Goal: Navigation & Orientation: Find specific page/section

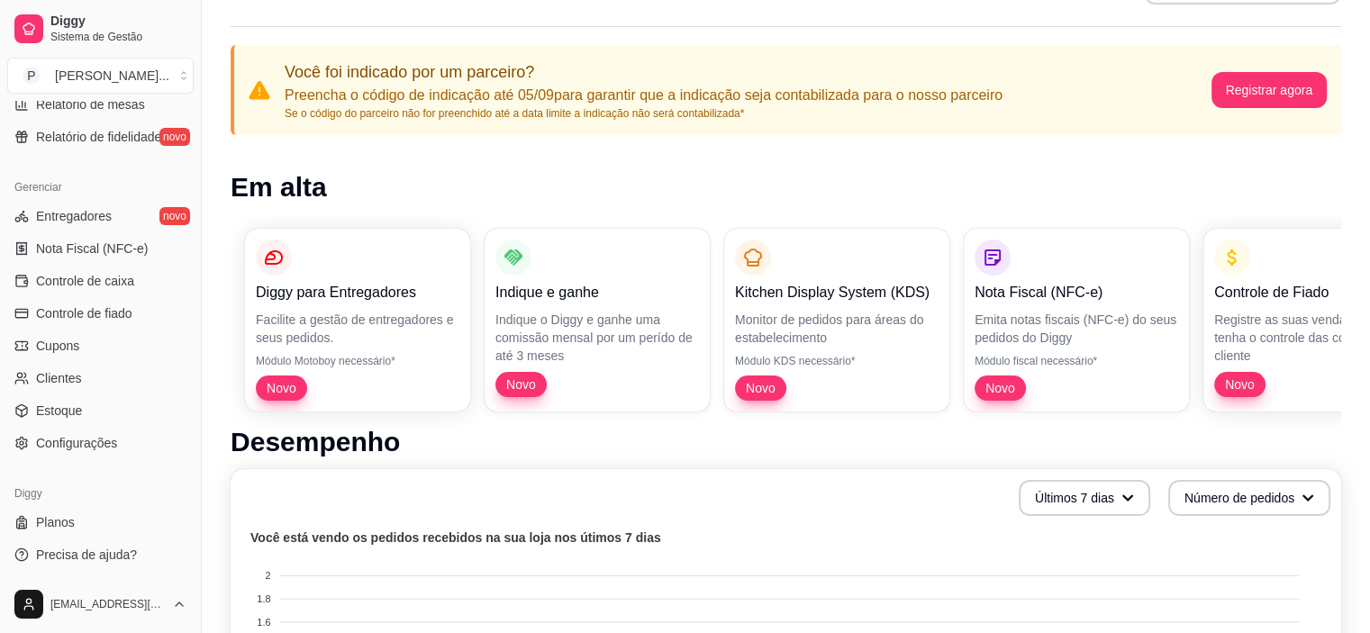
scroll to position [180, 0]
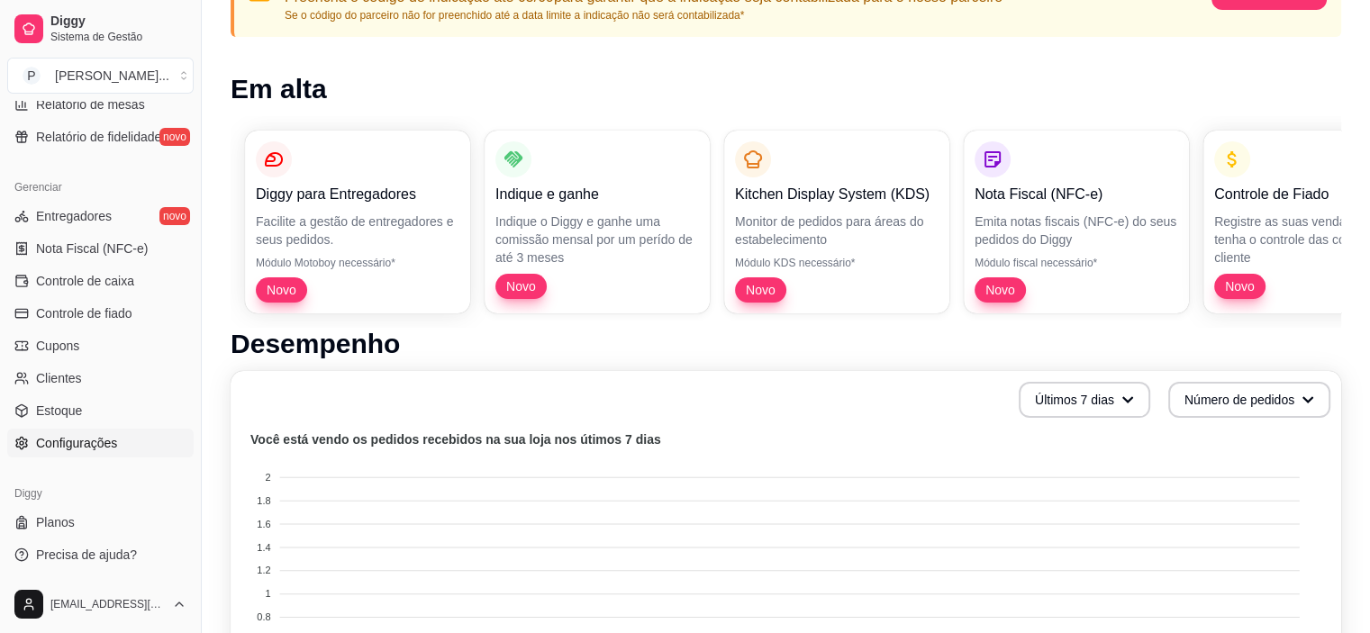
click at [36, 450] on span "Configurações" at bounding box center [76, 443] width 81 height 18
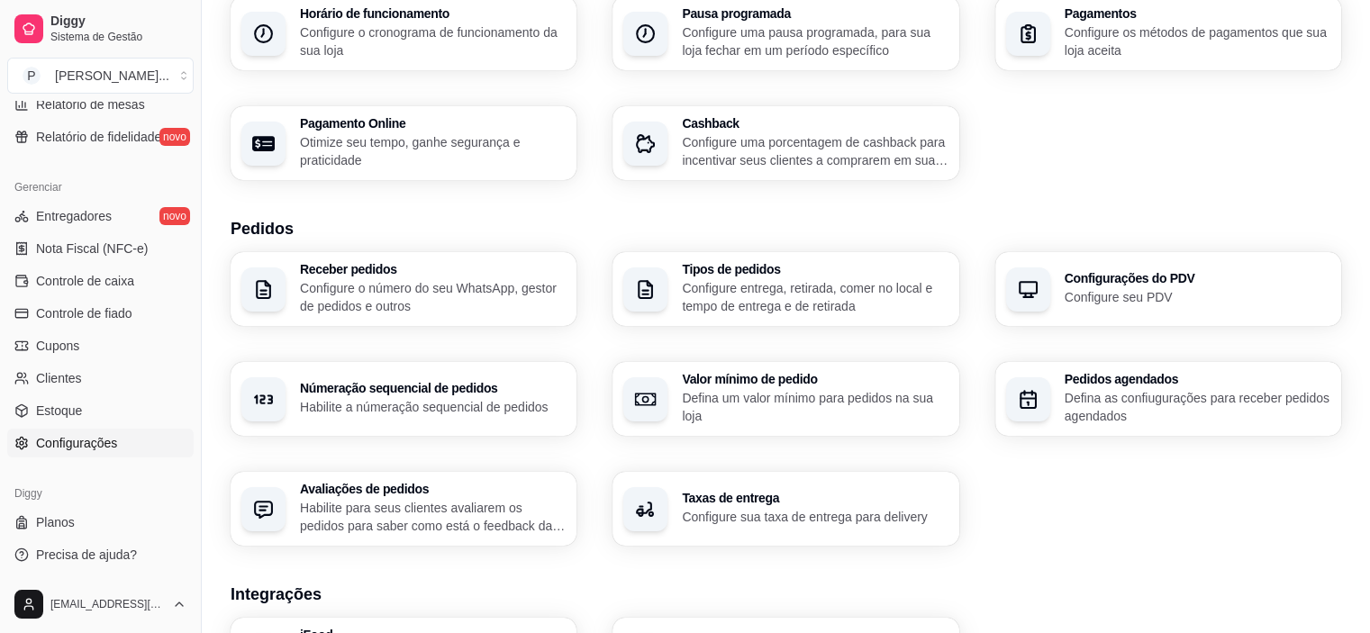
scroll to position [270, 0]
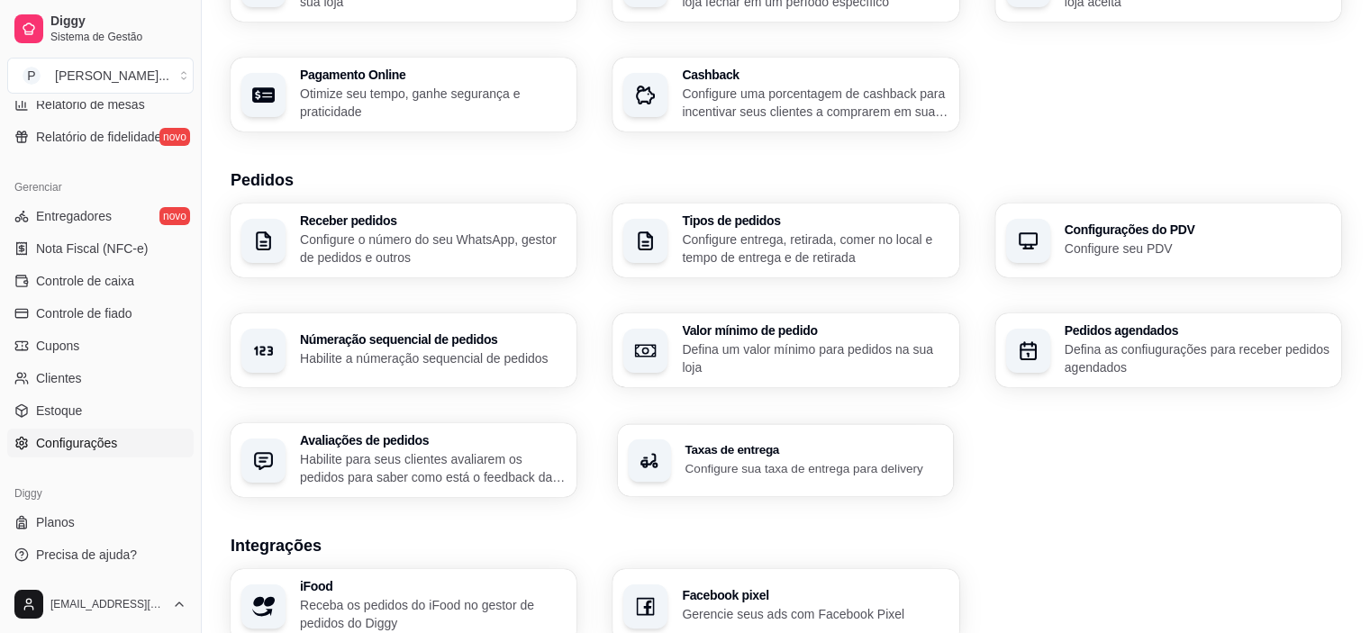
click at [732, 453] on h3 "Taxas de entrega" at bounding box center [815, 450] width 258 height 13
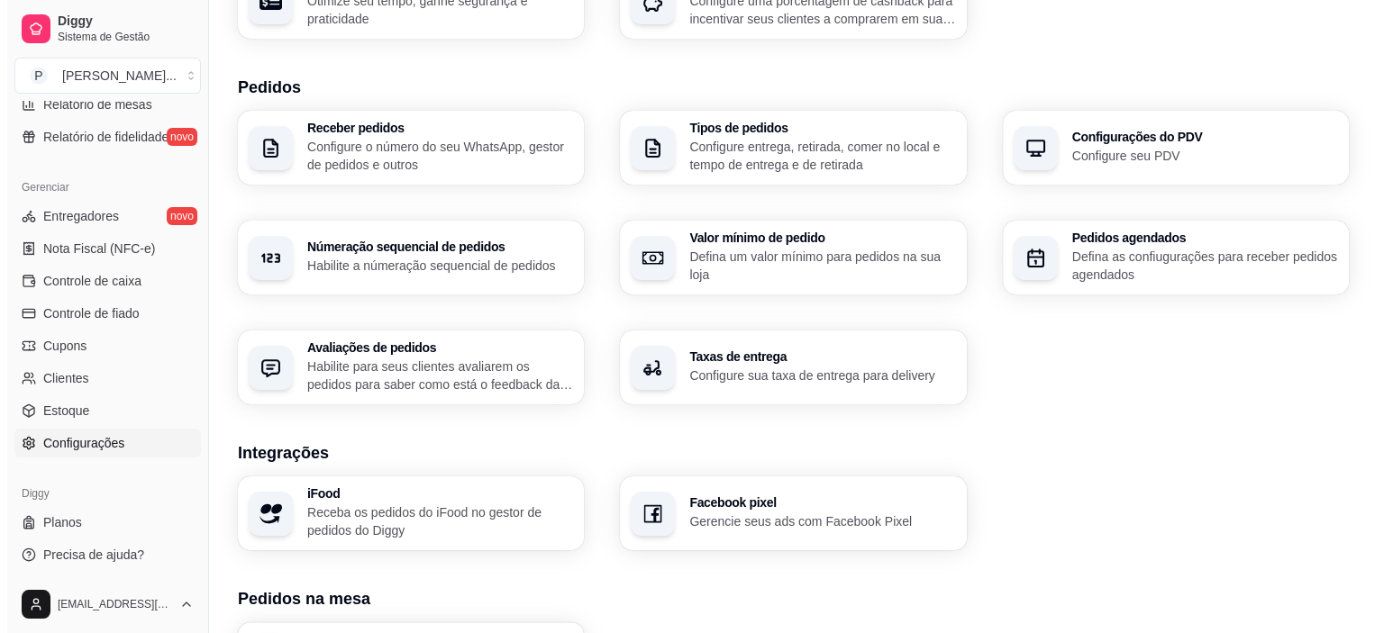
scroll to position [628, 0]
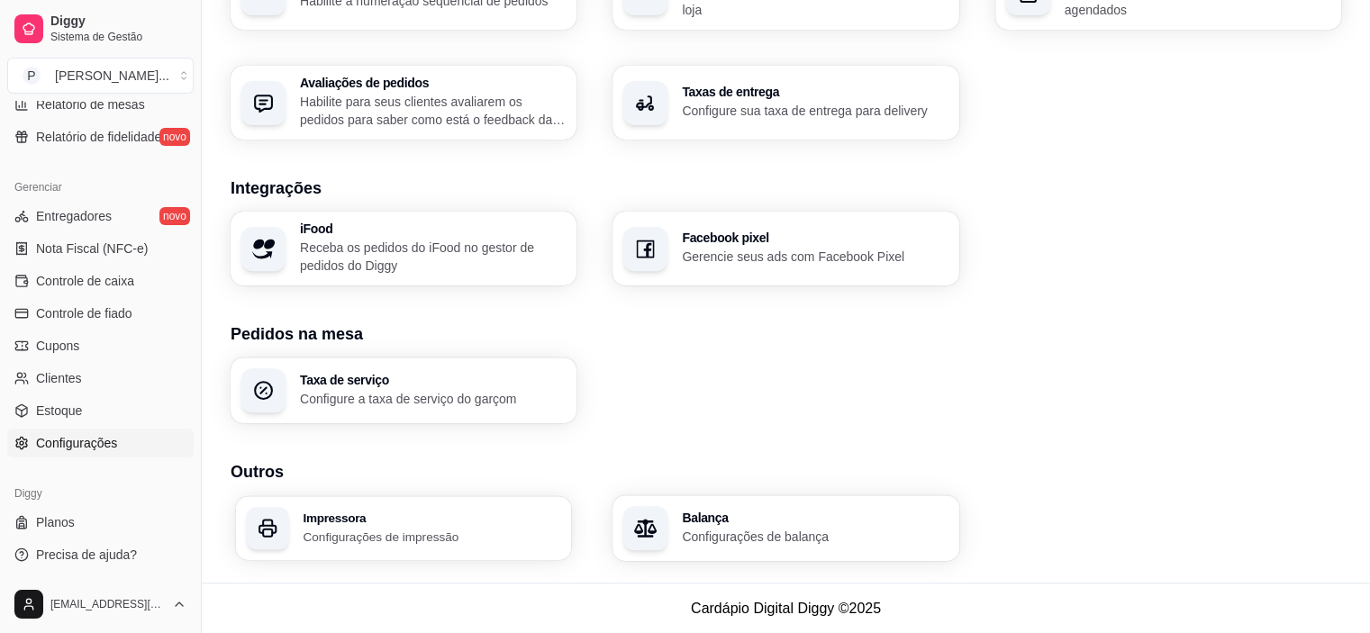
click at [454, 525] on div "Impressora Configurações de impressão" at bounding box center [432, 528] width 258 height 33
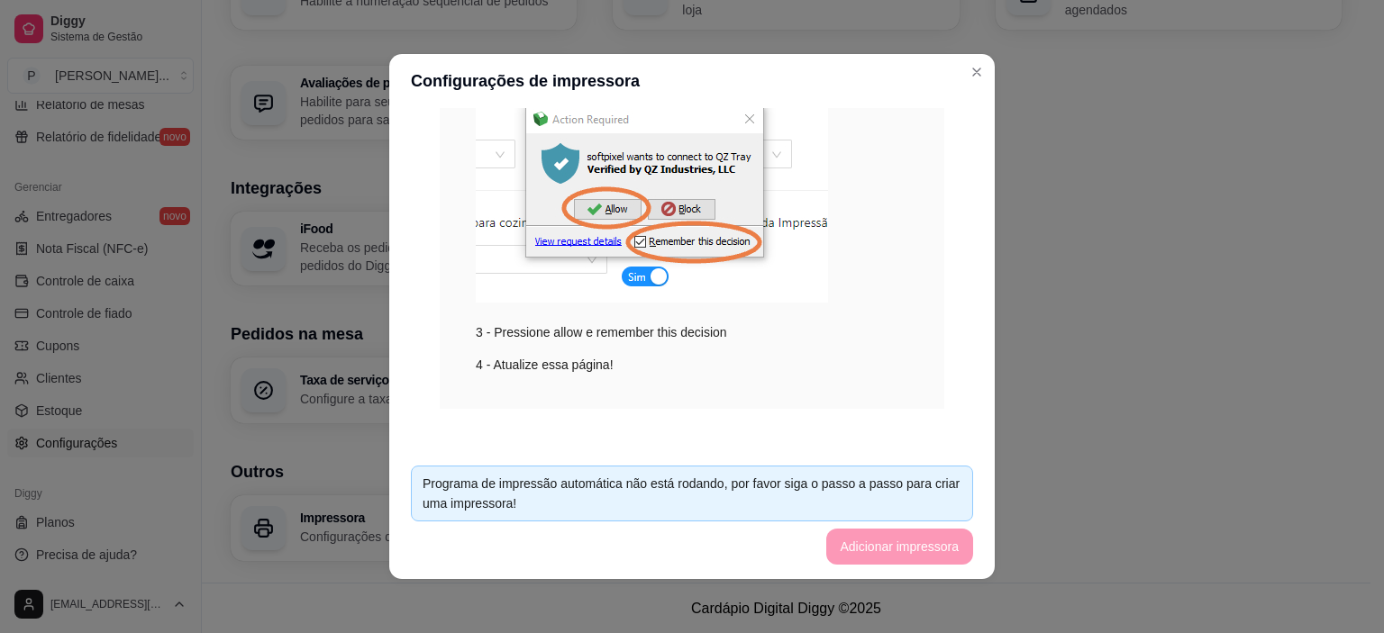
scroll to position [386, 0]
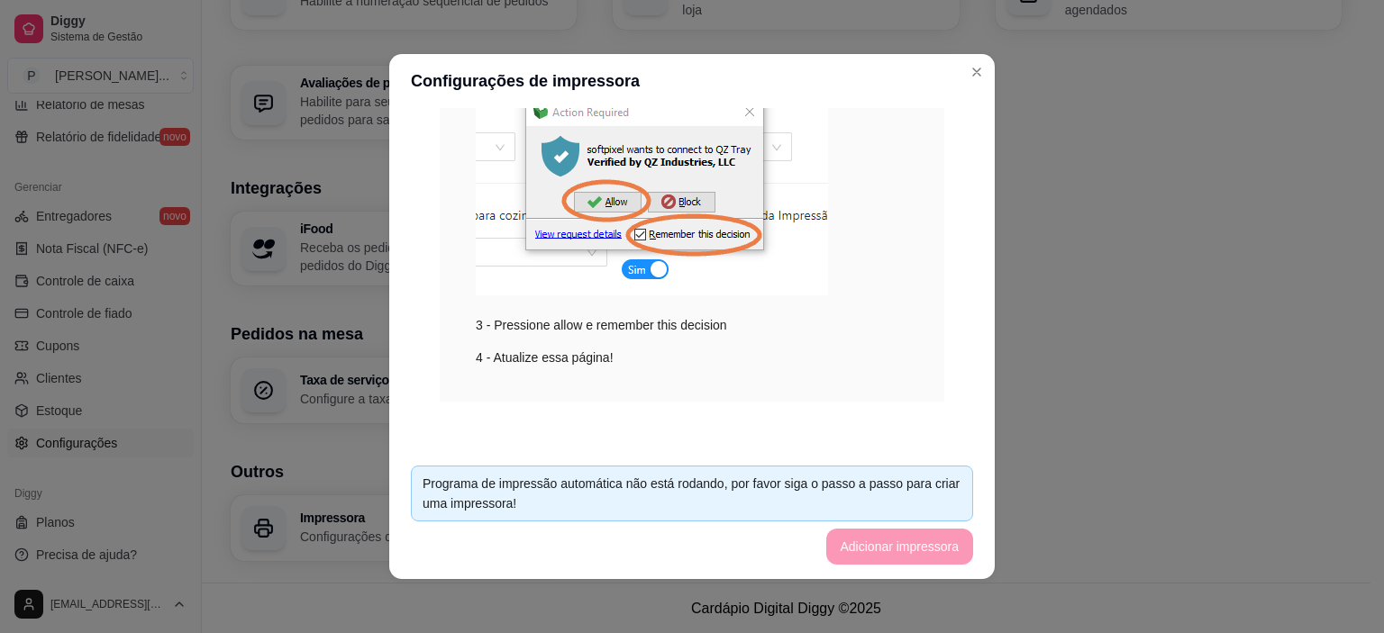
click at [908, 475] on div "Programa de impressão automática não está rodando, por favor siga o passo a pas…" at bounding box center [692, 494] width 539 height 40
click at [932, 530] on footer "Programa de impressão automática não está rodando, por favor siga o passo a pas…" at bounding box center [691, 515] width 605 height 128
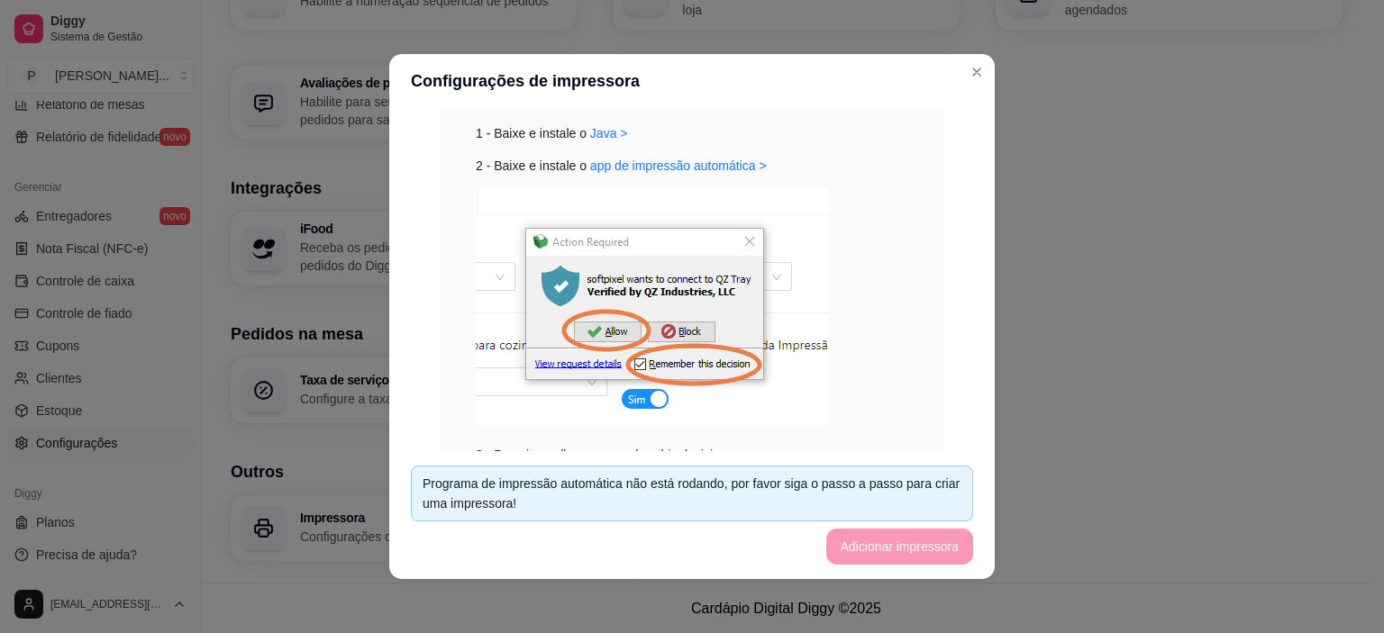
scroll to position [205, 0]
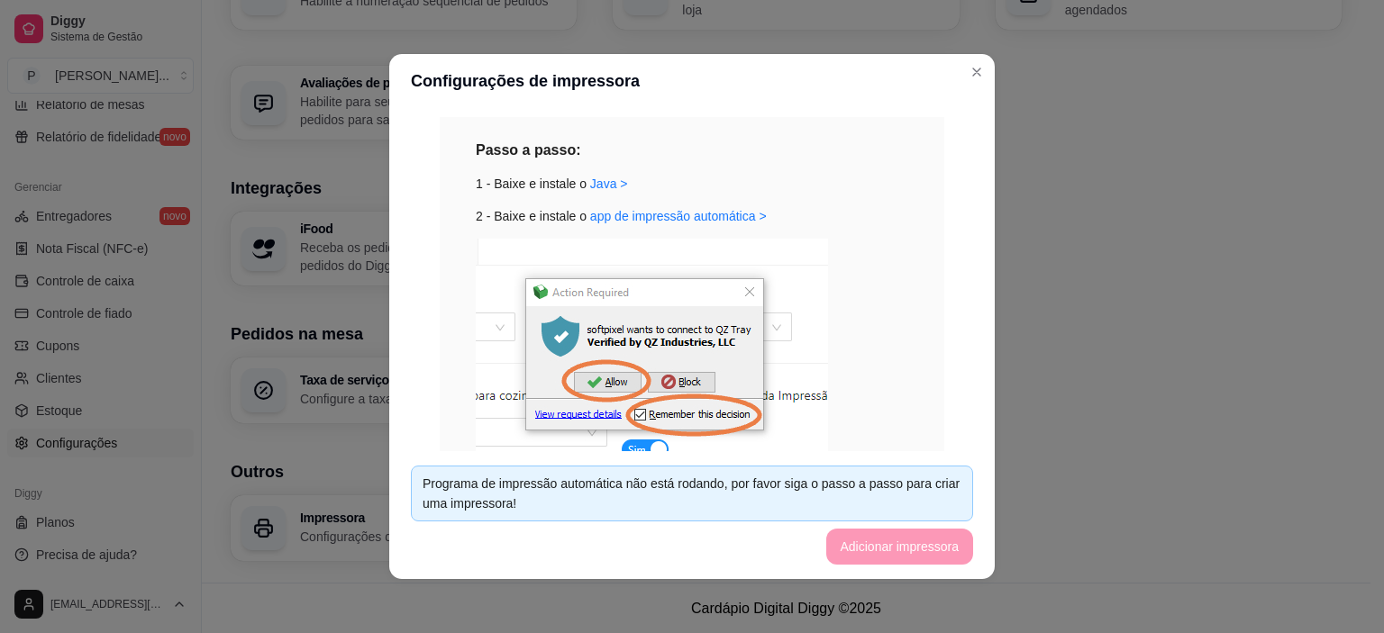
click at [744, 285] on img at bounding box center [652, 357] width 352 height 237
click at [739, 292] on img at bounding box center [652, 357] width 352 height 237
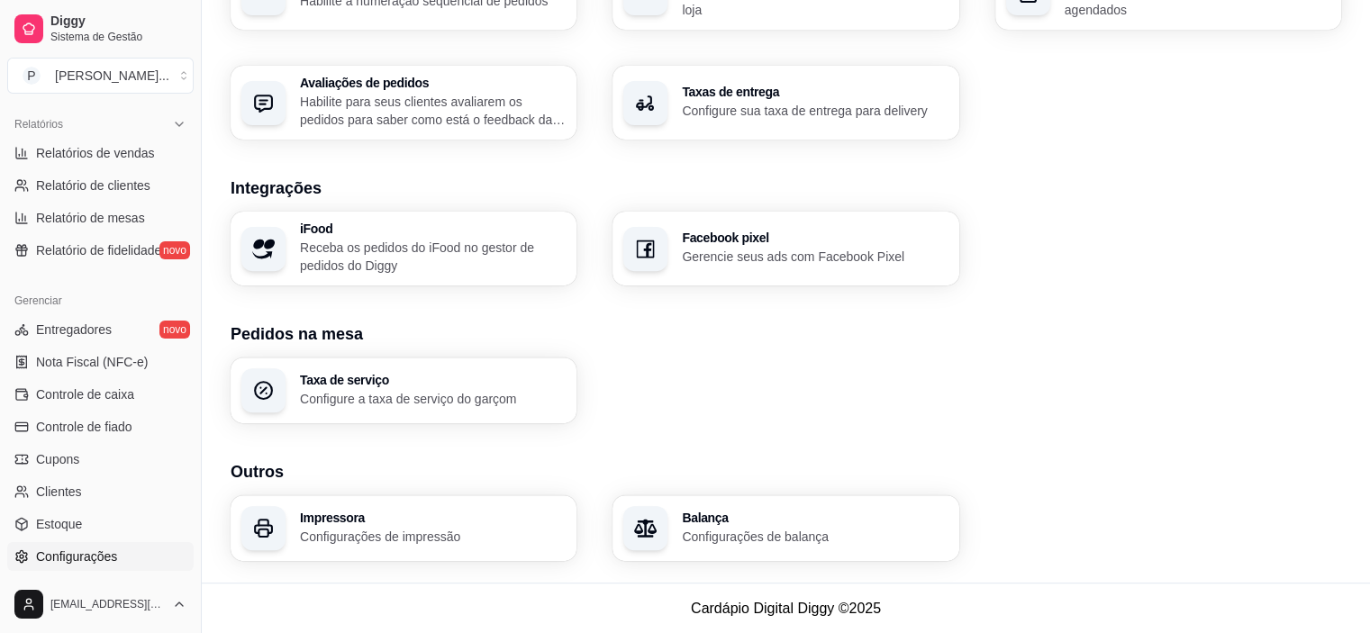
scroll to position [302, 0]
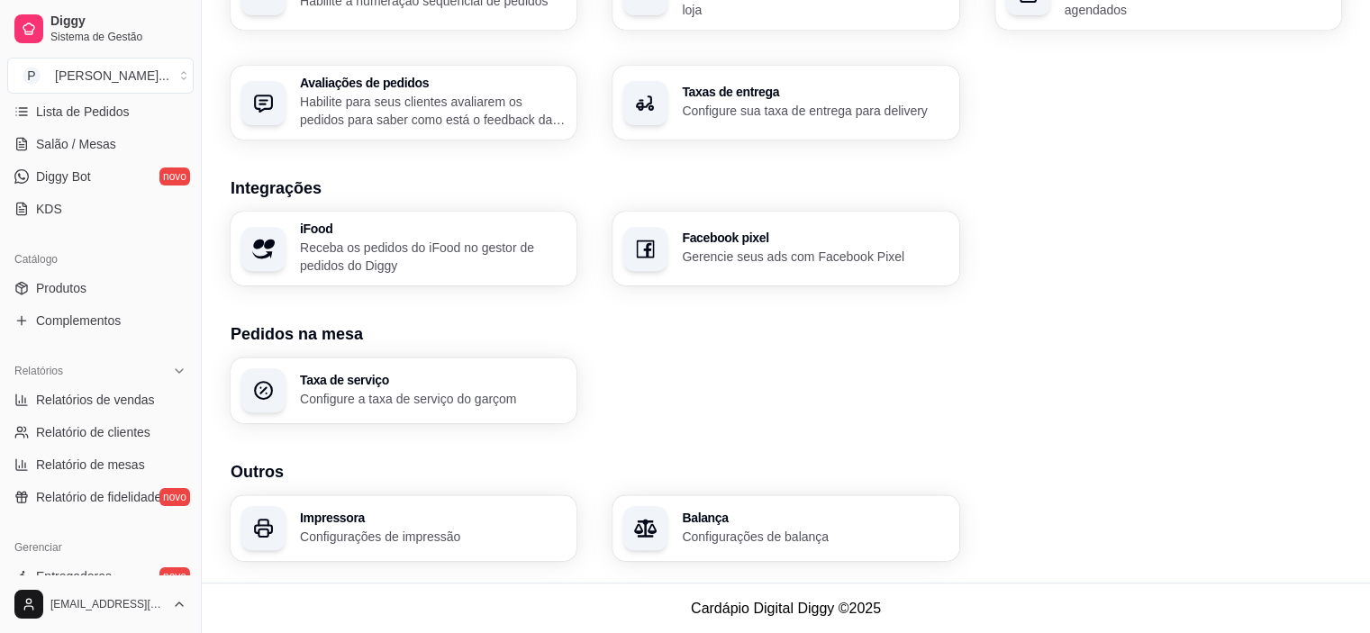
click at [374, 399] on p "Configure a taxa de serviço do garçom" at bounding box center [433, 399] width 266 height 18
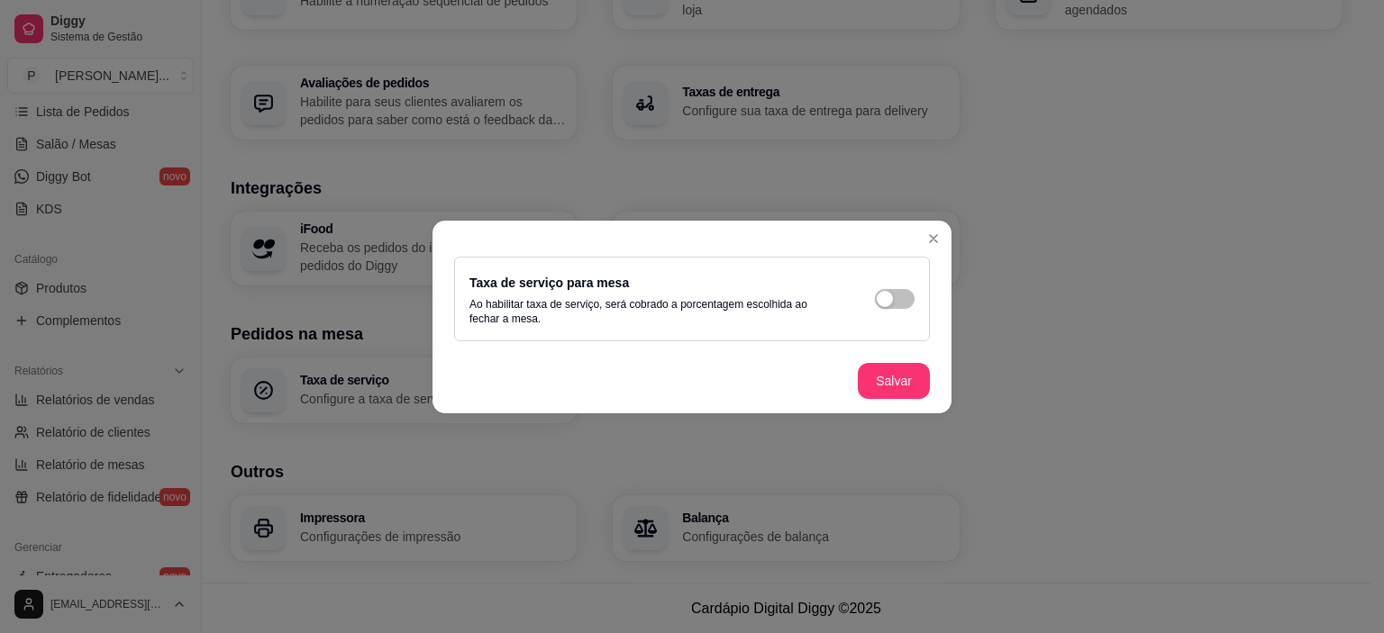
click at [950, 237] on header at bounding box center [691, 235] width 519 height 29
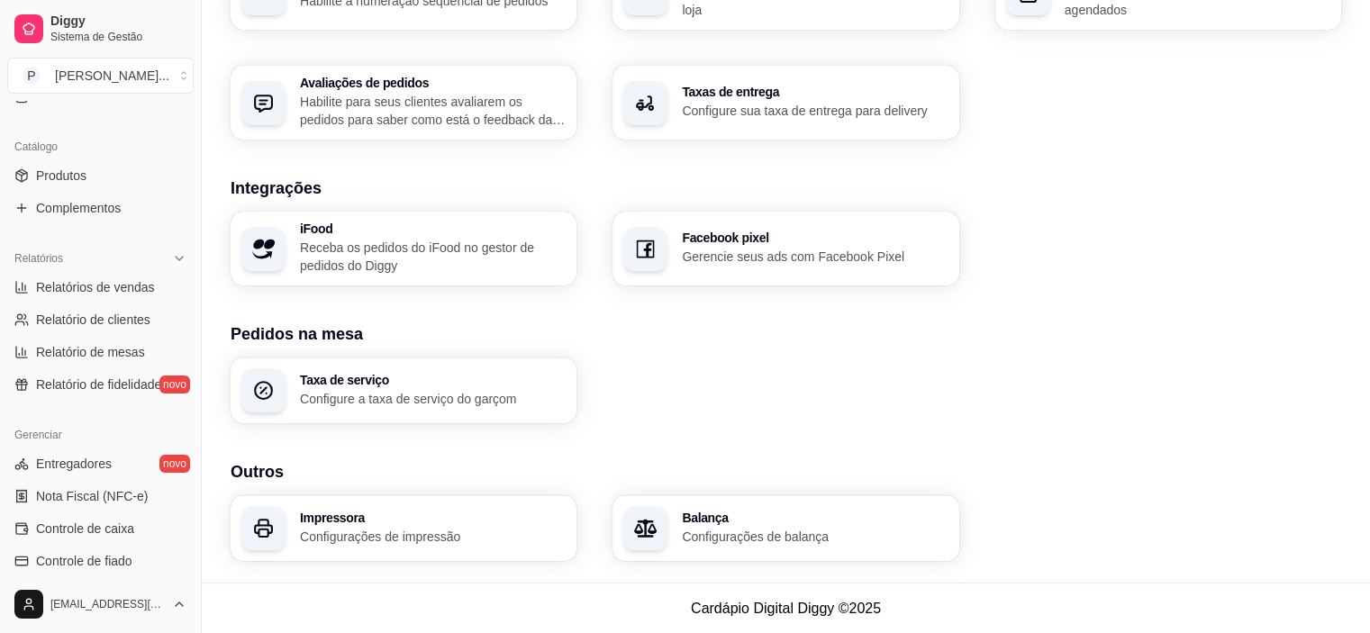
scroll to position [572, 0]
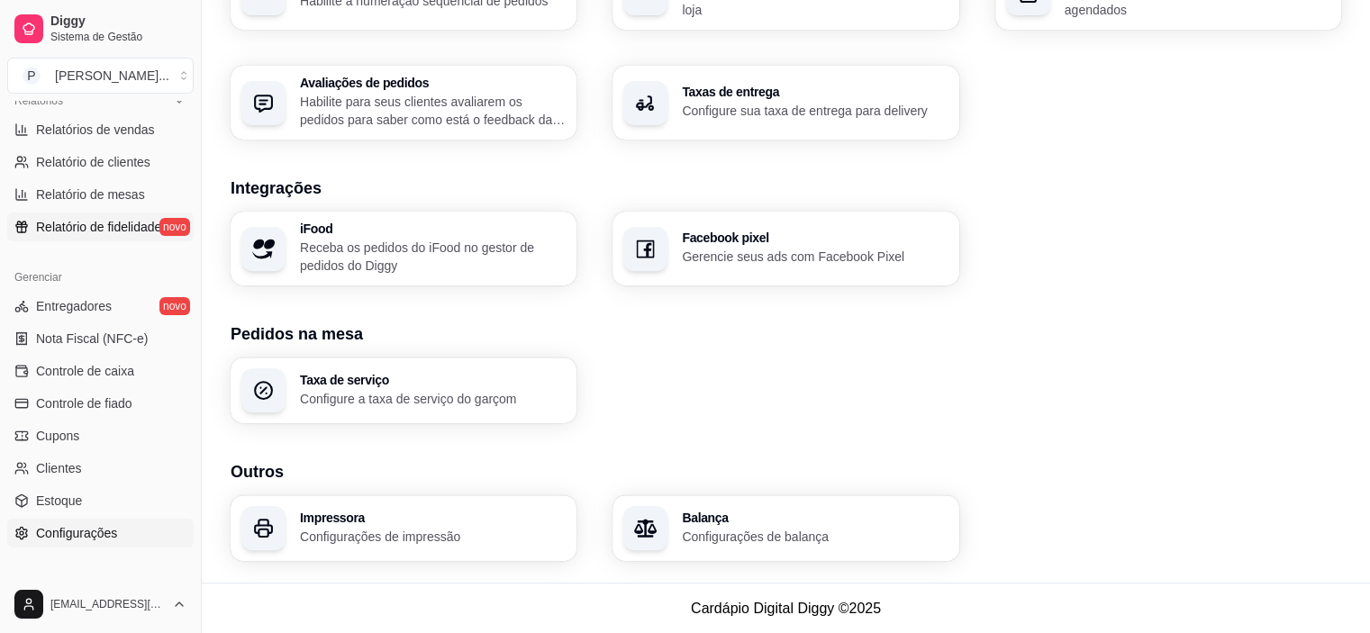
click at [95, 219] on span "Relatório de fidelidade" at bounding box center [98, 227] width 125 height 18
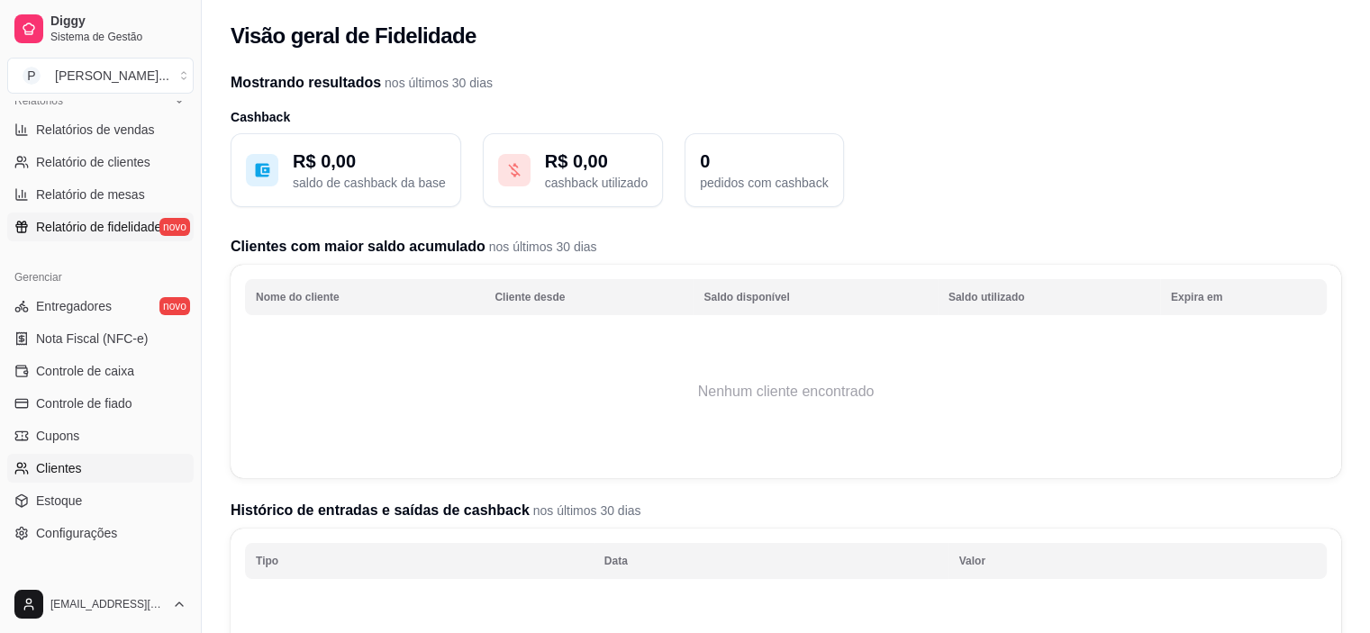
click at [105, 461] on link "Clientes" at bounding box center [100, 468] width 186 height 29
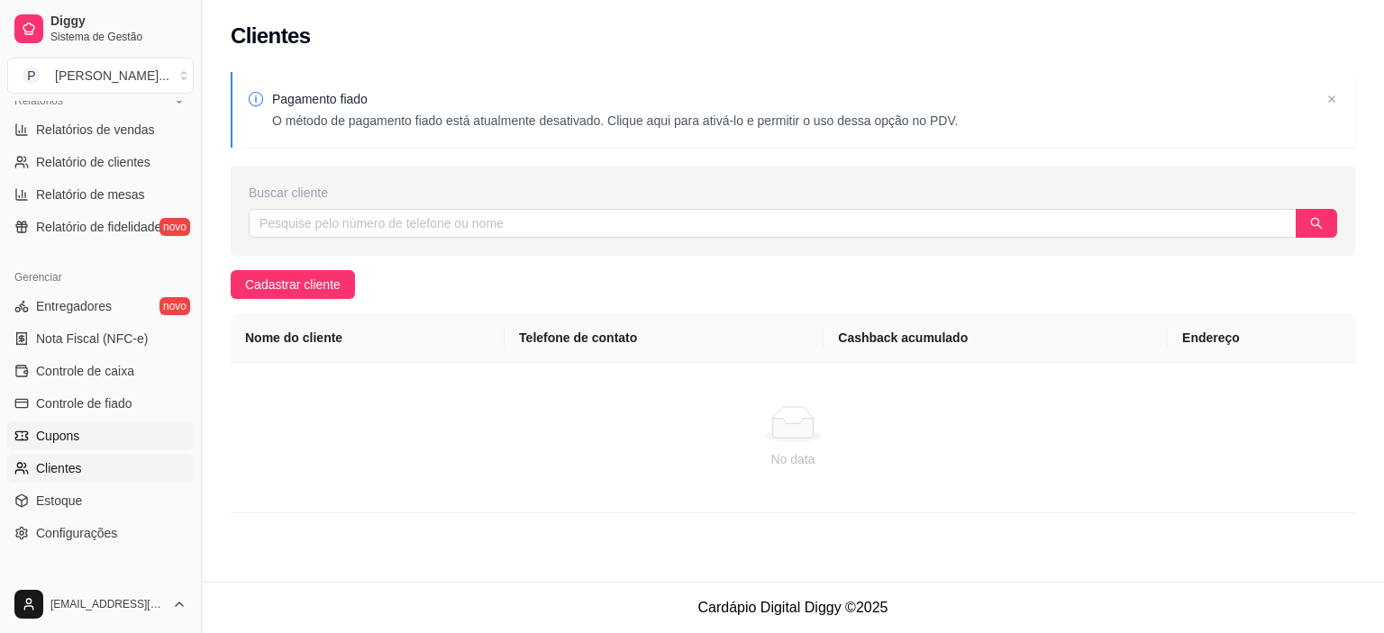
click at [68, 442] on span "Cupons" at bounding box center [57, 436] width 43 height 18
